Goal: Information Seeking & Learning: Learn about a topic

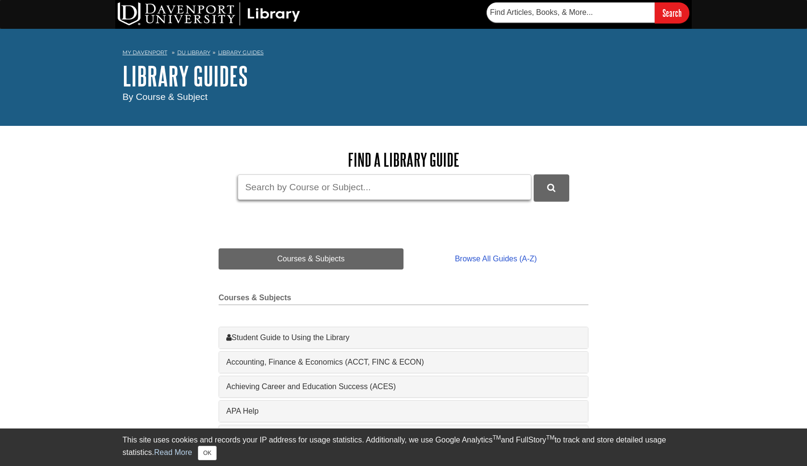
click at [287, 186] on input "Guide Search Terms" at bounding box center [385, 186] width 294 height 25
type input "google scholar"
click at [551, 187] on button "DU Library Guides Search" at bounding box center [552, 187] width 36 height 26
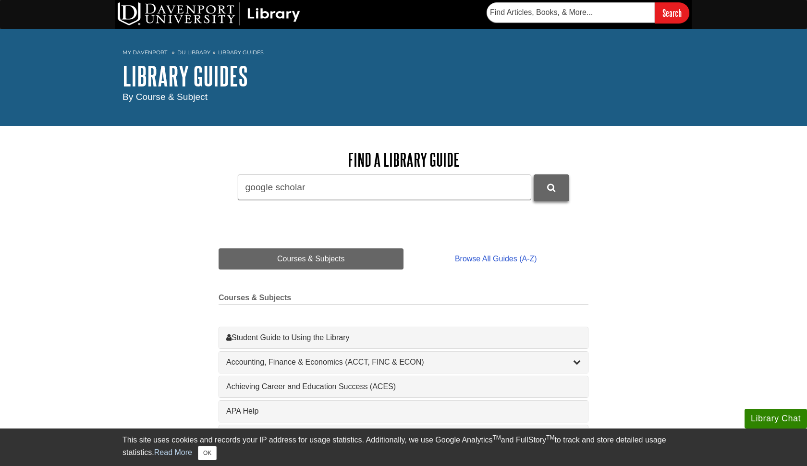
click at [553, 192] on button "DU Library Guides Search" at bounding box center [552, 187] width 36 height 26
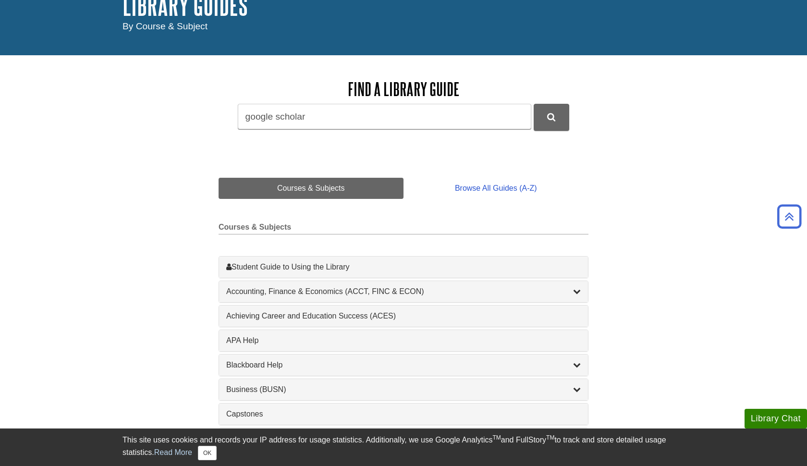
scroll to position [67, 0]
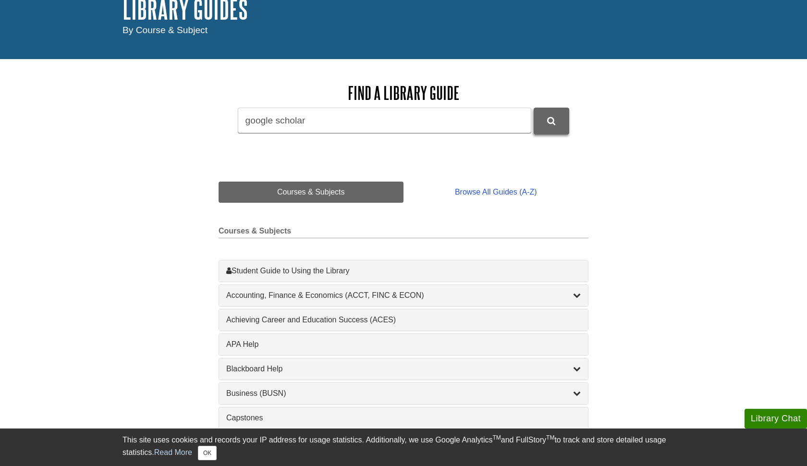
click at [535, 122] on button "DU Library Guides Search" at bounding box center [552, 121] width 36 height 26
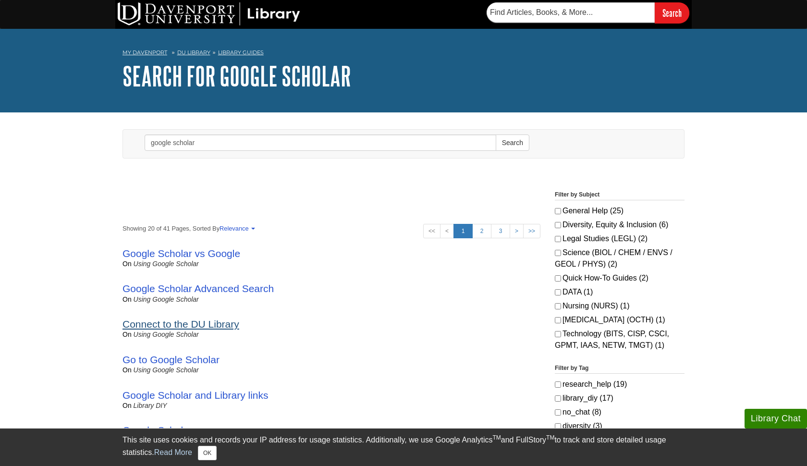
click at [172, 323] on link "Connect to the DU Library" at bounding box center [181, 324] width 117 height 11
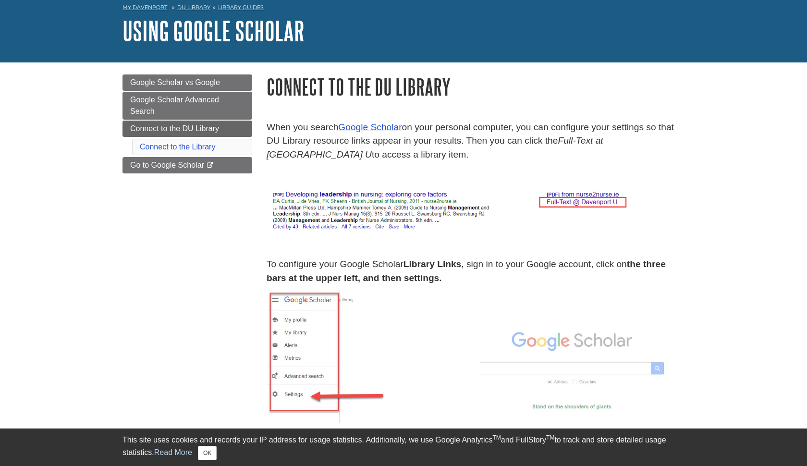
scroll to position [49, 0]
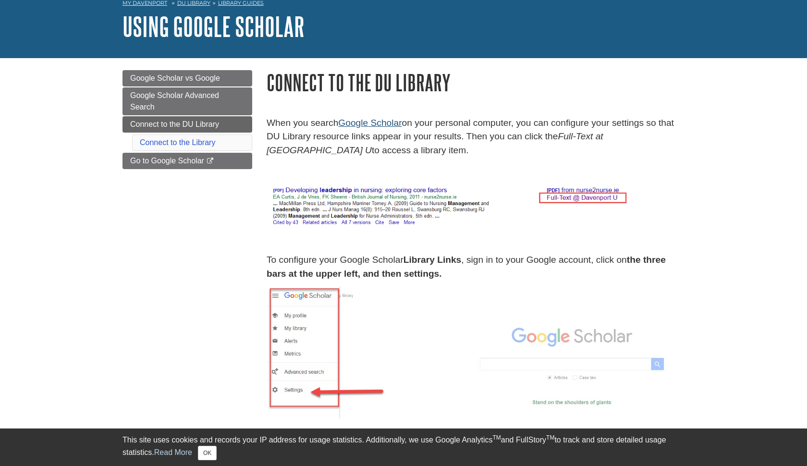
click at [369, 121] on link "Google Scholar" at bounding box center [369, 123] width 63 height 10
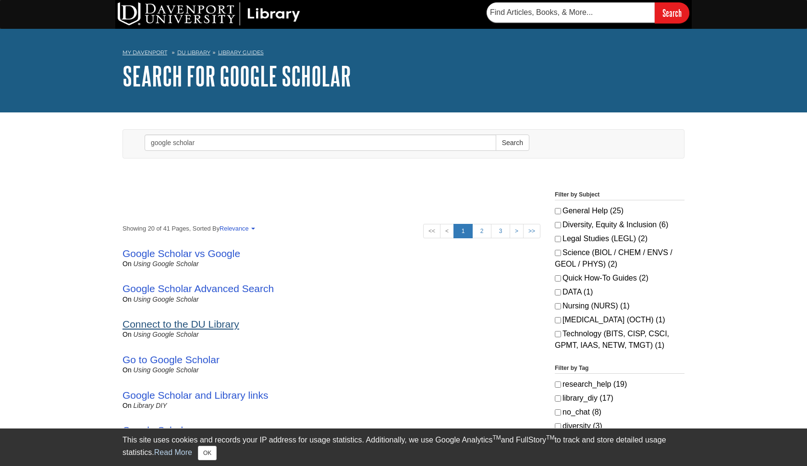
click at [207, 321] on link "Connect to the DU Library" at bounding box center [181, 324] width 117 height 11
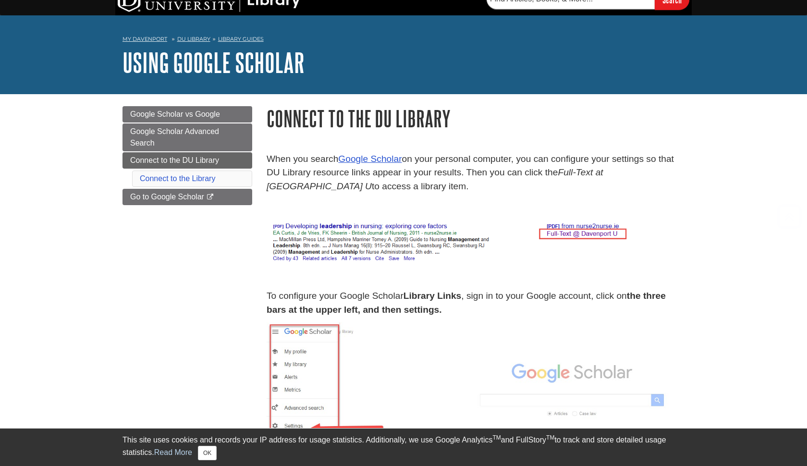
scroll to position [12, 0]
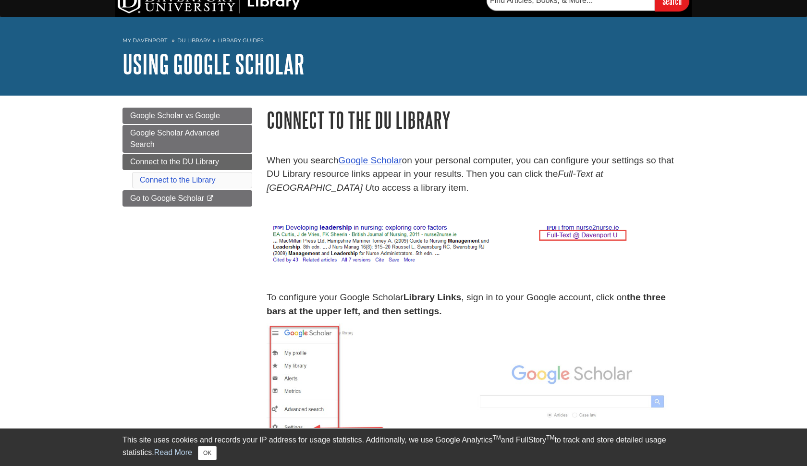
click at [228, 40] on link "Library Guides" at bounding box center [241, 40] width 46 height 7
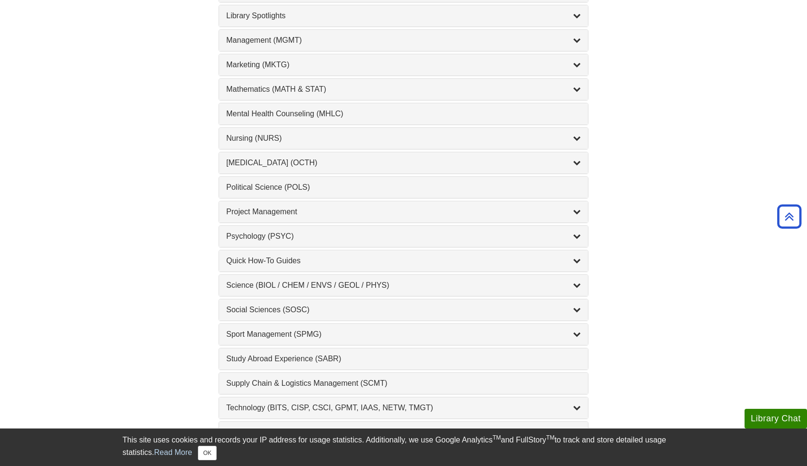
scroll to position [837, 0]
click at [300, 165] on div "[MEDICAL_DATA] (OCTH) , 2 guides" at bounding box center [403, 163] width 355 height 12
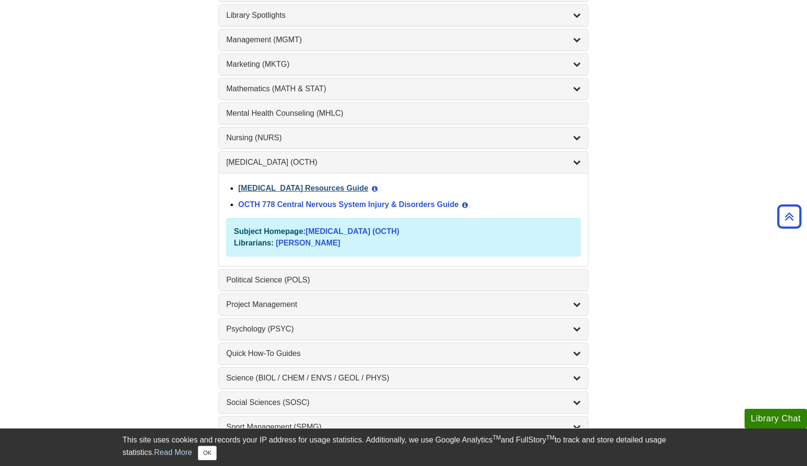
click at [321, 187] on link "[MEDICAL_DATA] Resources Guide" at bounding box center [303, 188] width 130 height 8
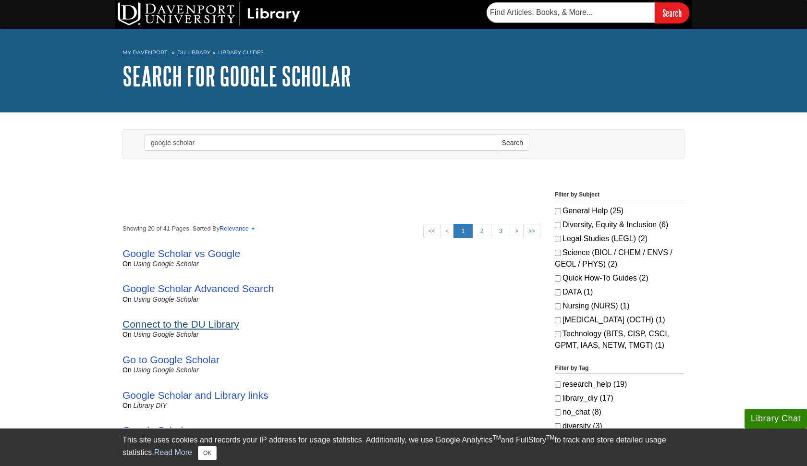
click at [185, 322] on link "Connect to the DU Library" at bounding box center [181, 324] width 117 height 11
